Goal: Task Accomplishment & Management: Manage account settings

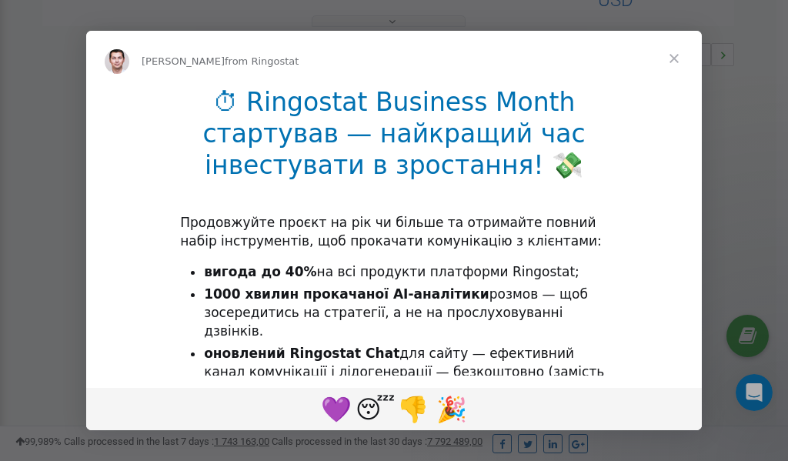
click at [678, 58] on span "Close" at bounding box center [673, 58] width 55 height 55
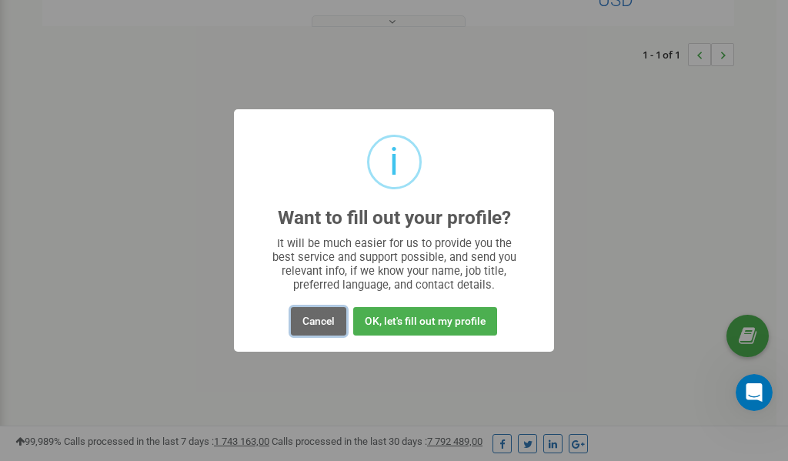
click at [308, 319] on button "Cancel" at bounding box center [318, 321] width 55 height 28
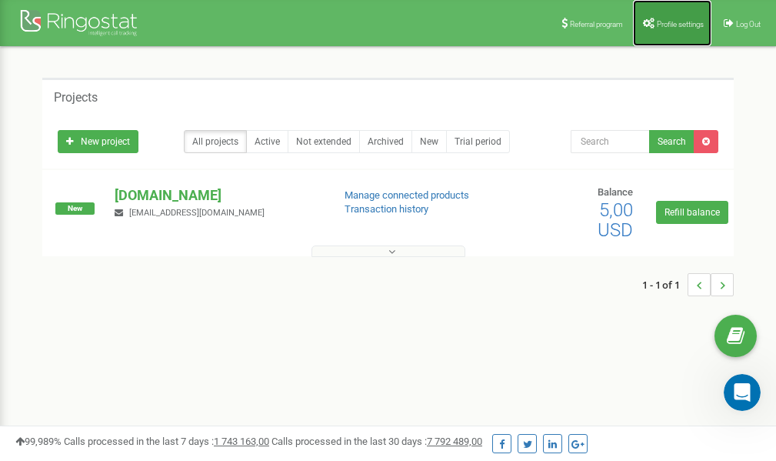
click at [669, 20] on span "Profile settings" at bounding box center [680, 24] width 47 height 8
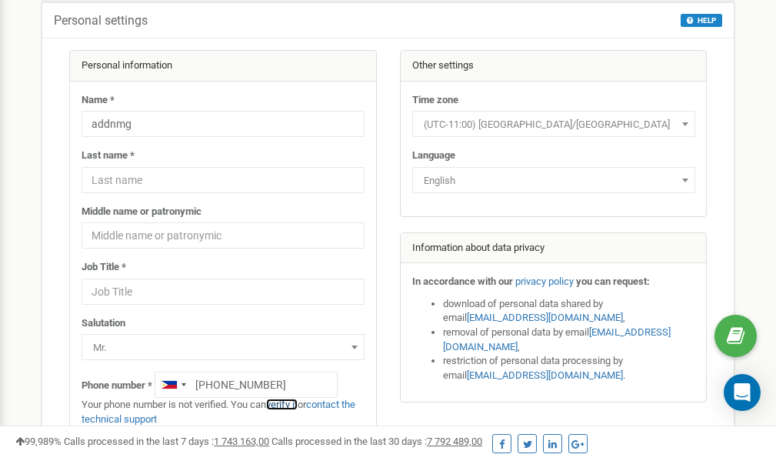
click at [293, 403] on link "verify it" at bounding box center [282, 405] width 32 height 12
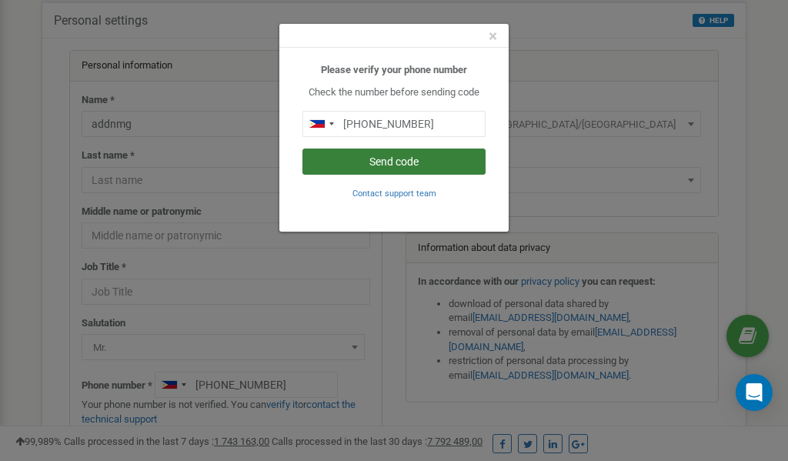
click at [385, 165] on button "Send code" at bounding box center [393, 161] width 183 height 26
